Goal: Task Accomplishment & Management: Use online tool/utility

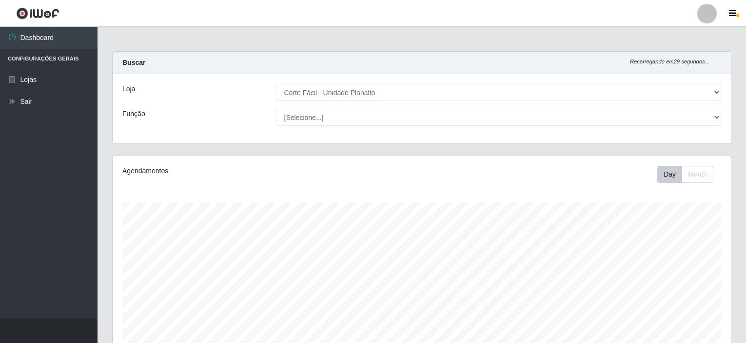
select select "202"
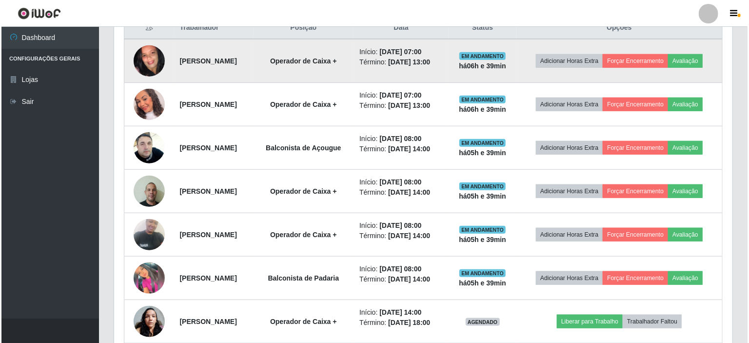
scroll to position [335, 0]
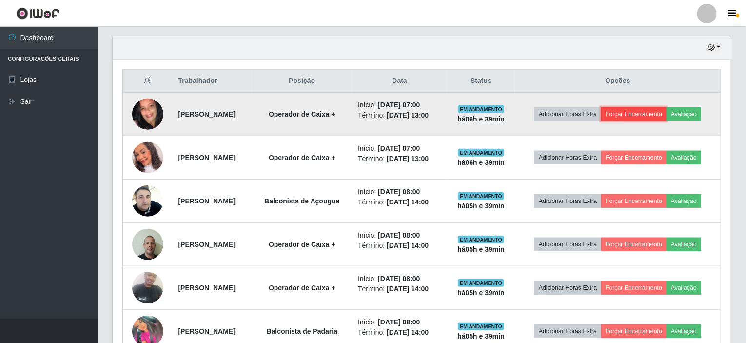
click at [641, 107] on button "Forçar Encerramento" at bounding box center [633, 114] width 65 height 14
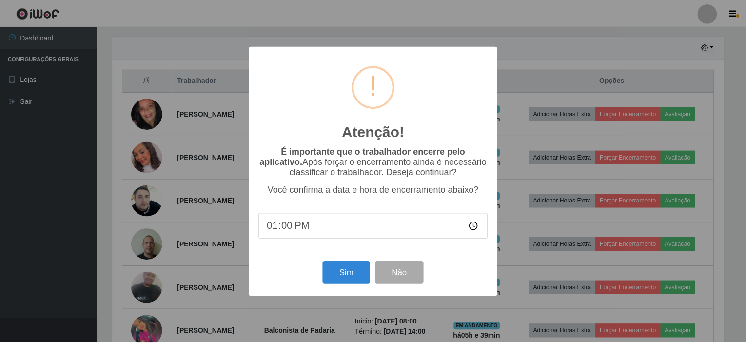
scroll to position [202, 614]
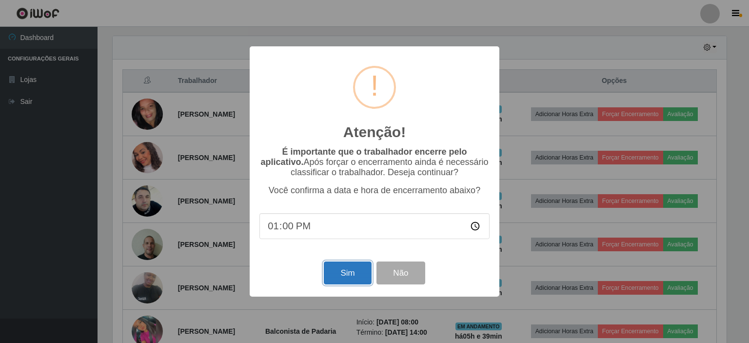
click at [356, 272] on button "Sim" at bounding box center [347, 272] width 47 height 23
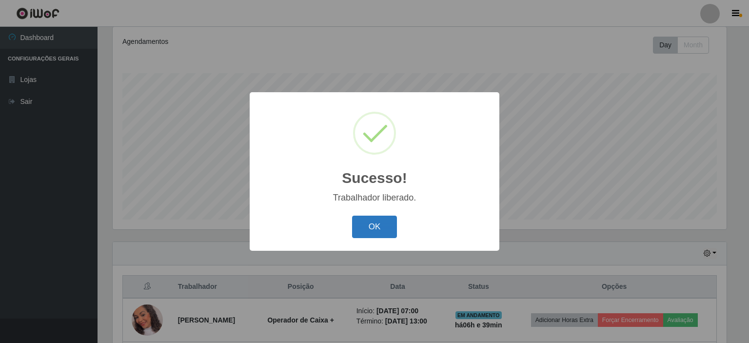
click at [369, 216] on button "OK" at bounding box center [374, 226] width 45 height 23
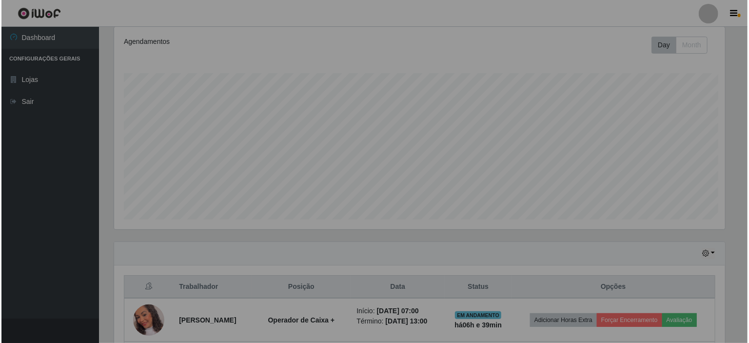
scroll to position [202, 618]
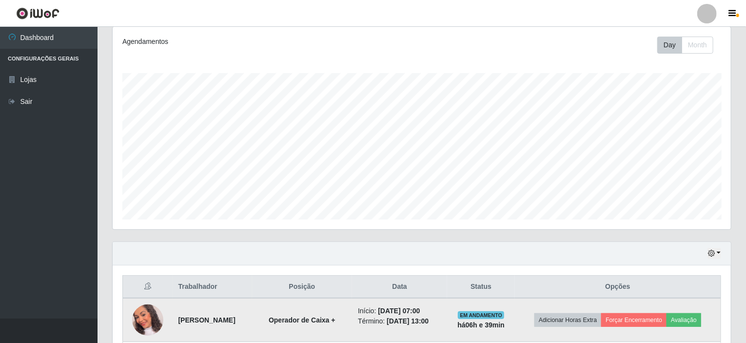
click at [635, 309] on td "Adicionar Horas Extra Forçar Encerramento Avaliação" at bounding box center [618, 320] width 206 height 44
click at [628, 313] on button "Forçar Encerramento" at bounding box center [633, 320] width 65 height 14
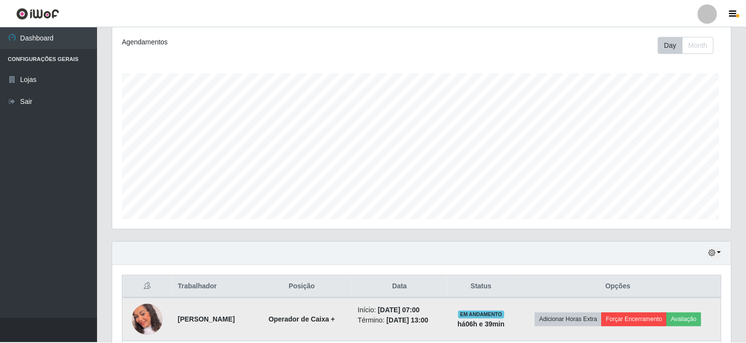
scroll to position [202, 614]
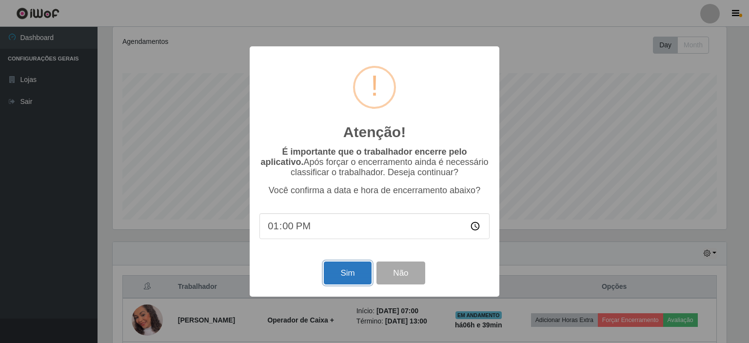
click at [342, 269] on button "Sim" at bounding box center [347, 272] width 47 height 23
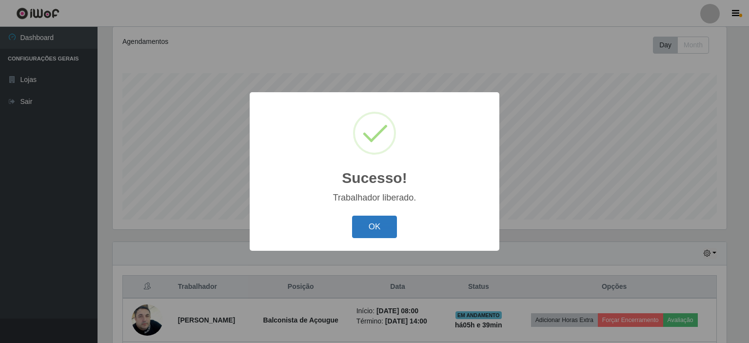
click at [393, 228] on button "OK" at bounding box center [374, 226] width 45 height 23
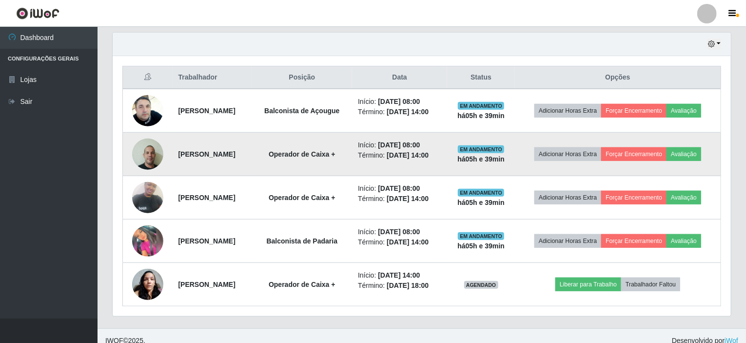
scroll to position [346, 0]
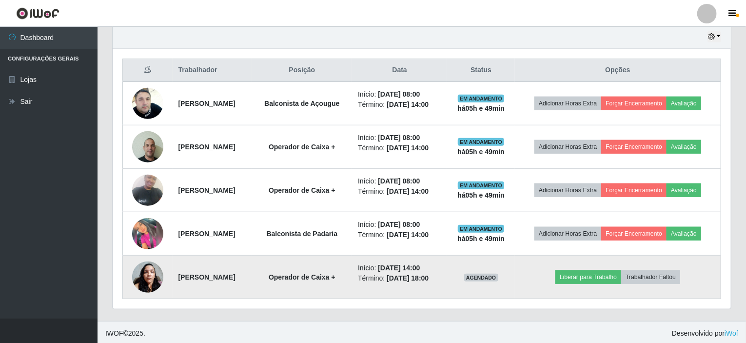
click at [148, 284] on img at bounding box center [147, 276] width 31 height 41
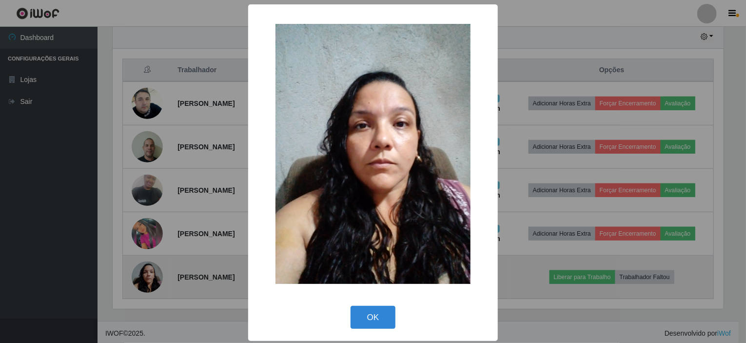
scroll to position [202, 614]
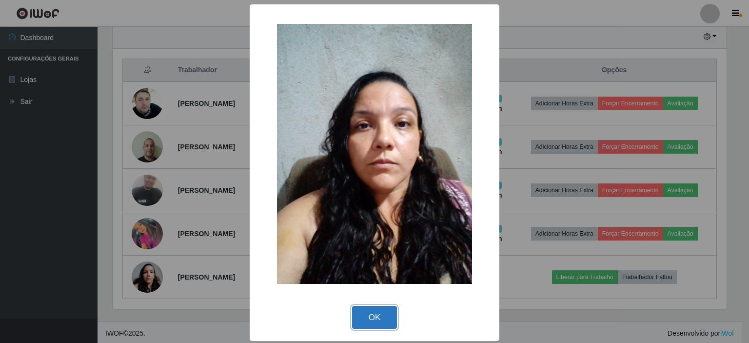
click at [365, 317] on button "OK" at bounding box center [374, 317] width 45 height 23
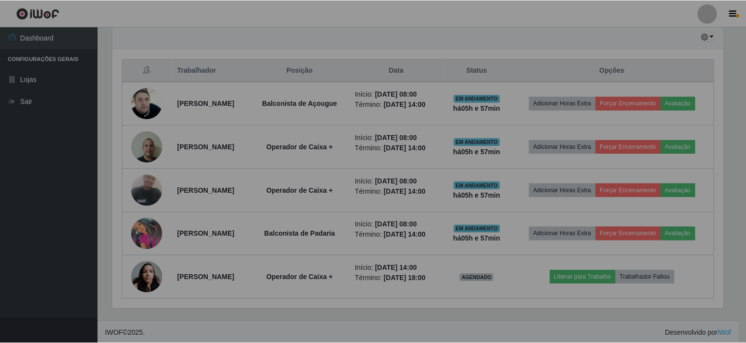
scroll to position [202, 618]
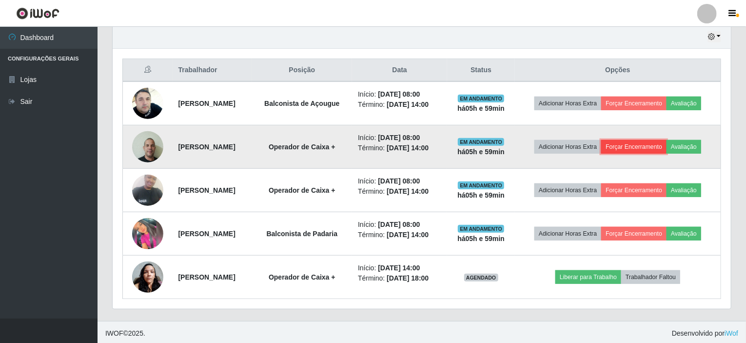
click at [634, 148] on button "Forçar Encerramento" at bounding box center [633, 147] width 65 height 14
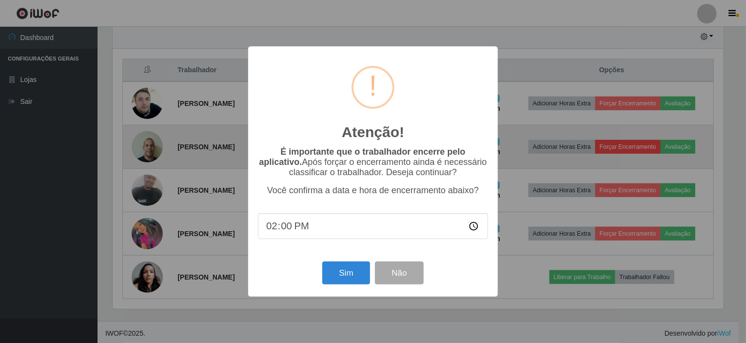
scroll to position [202, 614]
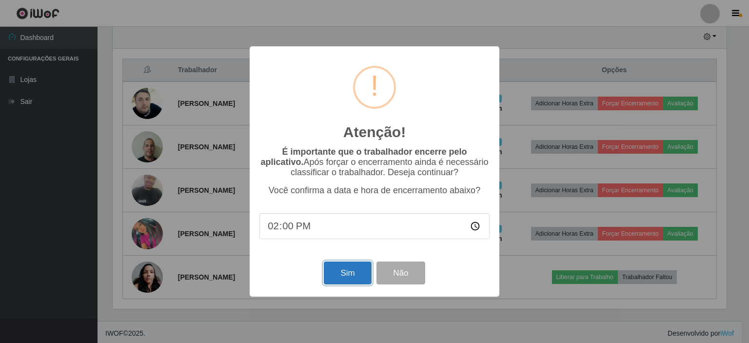
click at [351, 276] on button "Sim" at bounding box center [347, 272] width 47 height 23
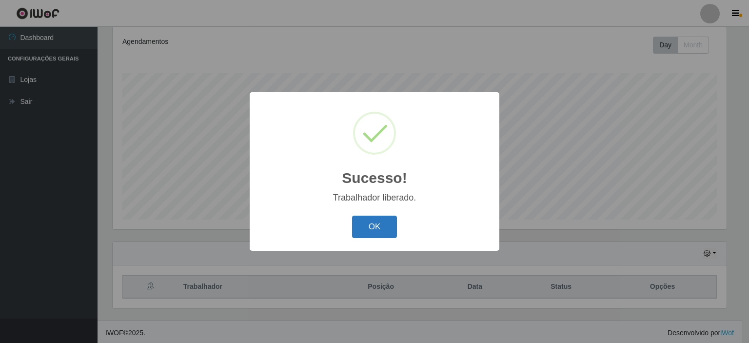
click at [384, 222] on button "OK" at bounding box center [374, 226] width 45 height 23
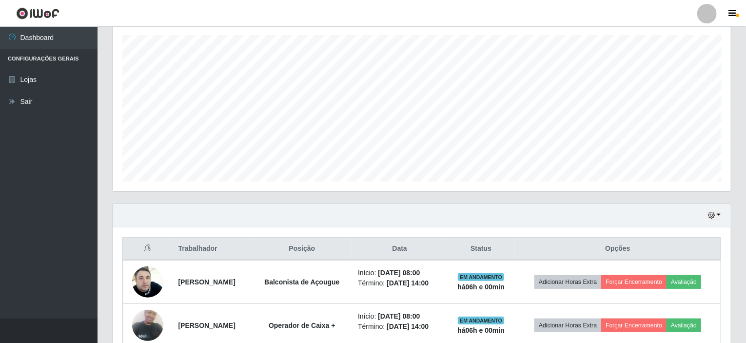
scroll to position [302, 0]
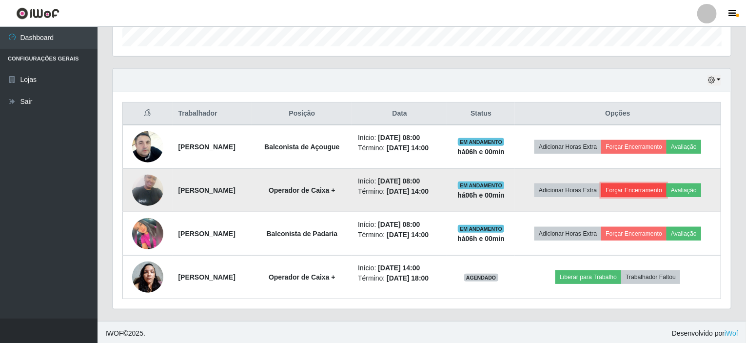
click at [625, 192] on button "Forçar Encerramento" at bounding box center [633, 190] width 65 height 14
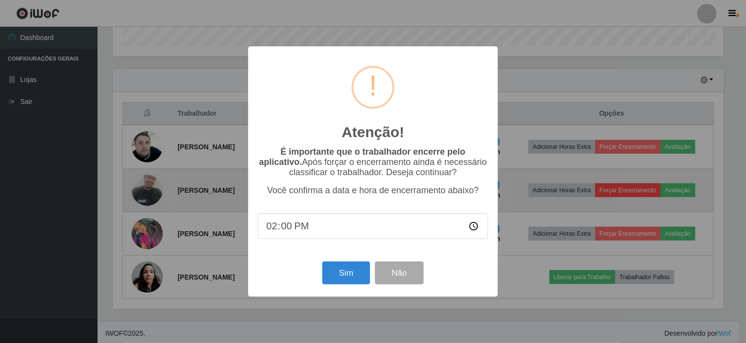
scroll to position [202, 614]
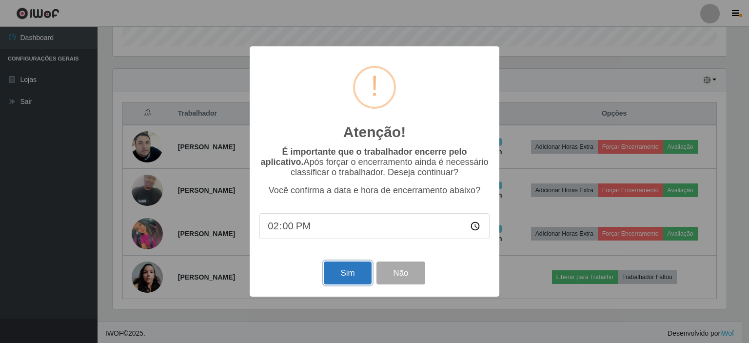
click at [355, 280] on button "Sim" at bounding box center [347, 272] width 47 height 23
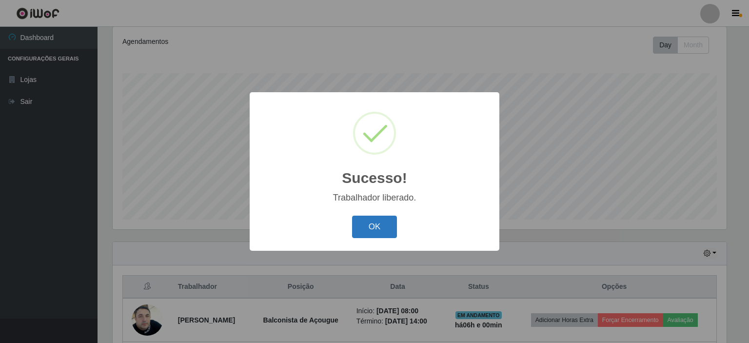
click at [360, 230] on button "OK" at bounding box center [374, 226] width 45 height 23
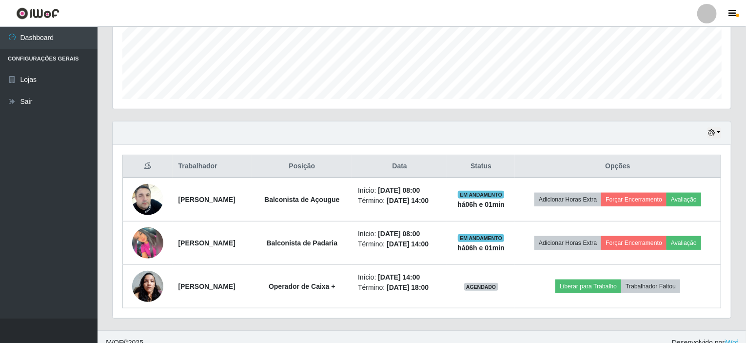
scroll to position [259, 0]
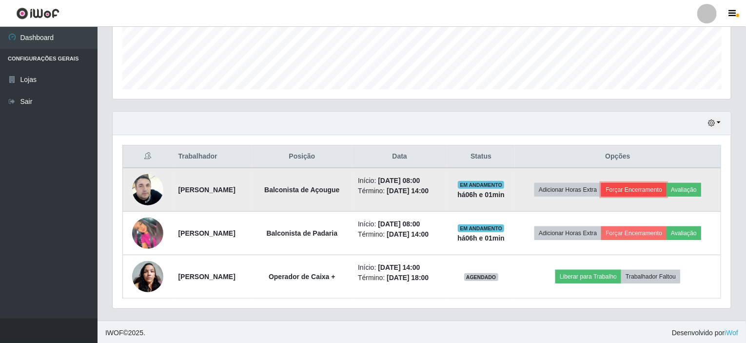
click at [653, 190] on button "Forçar Encerramento" at bounding box center [633, 190] width 65 height 14
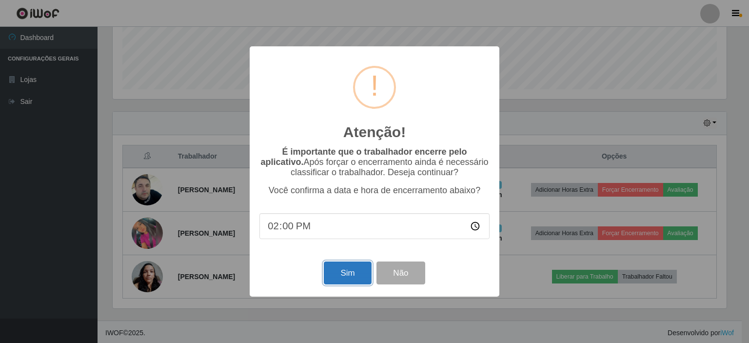
click at [360, 277] on button "Sim" at bounding box center [347, 272] width 47 height 23
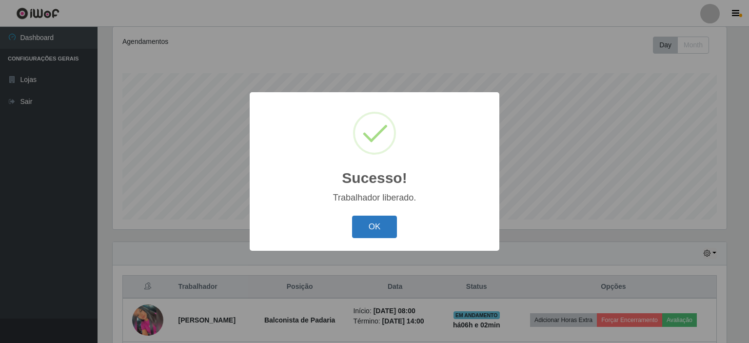
click at [388, 234] on button "OK" at bounding box center [374, 226] width 45 height 23
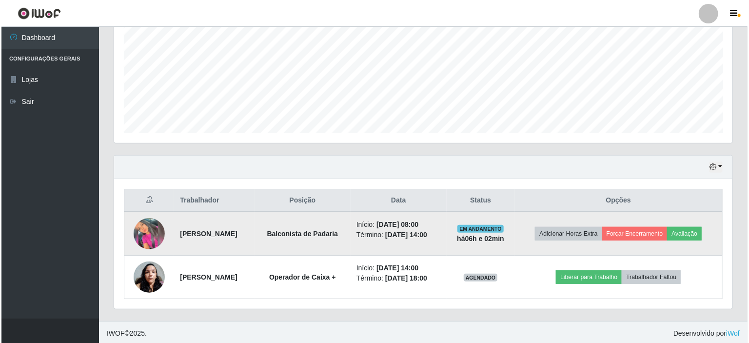
scroll to position [216, 0]
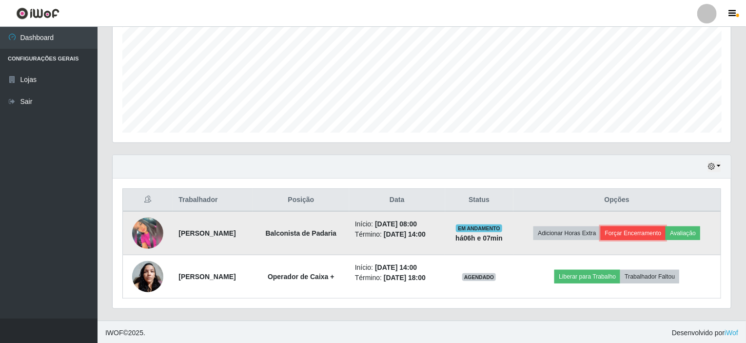
click at [622, 235] on button "Forçar Encerramento" at bounding box center [632, 233] width 65 height 14
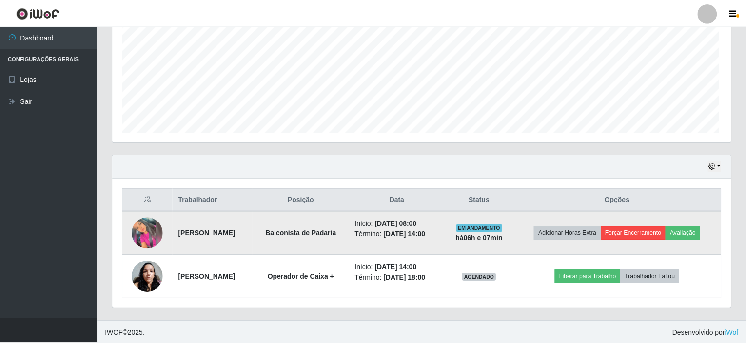
scroll to position [202, 614]
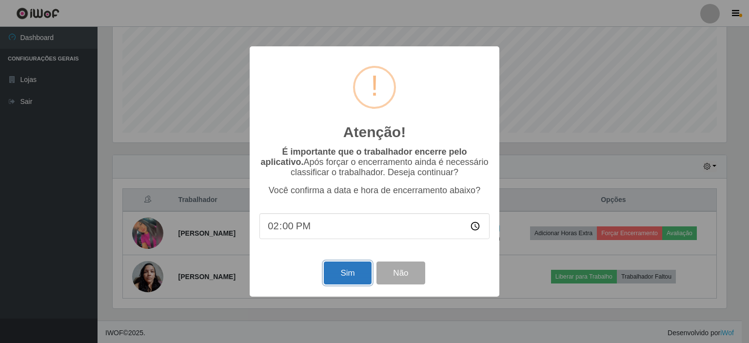
click at [353, 273] on button "Sim" at bounding box center [347, 272] width 47 height 23
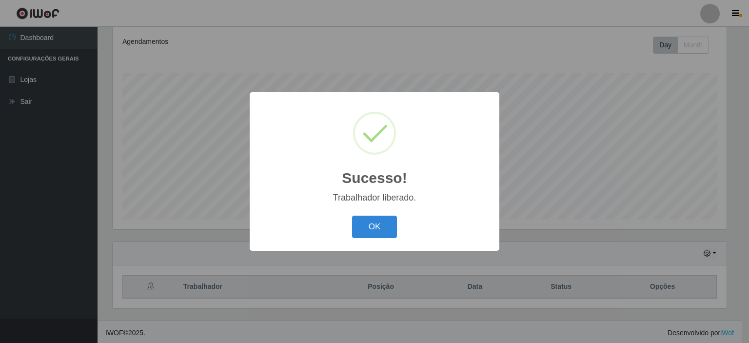
click at [378, 229] on button "OK" at bounding box center [374, 226] width 45 height 23
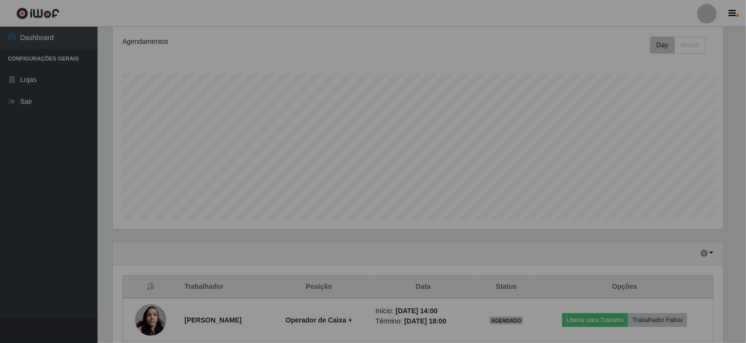
scroll to position [202, 618]
